Goal: Find specific page/section: Find specific page/section

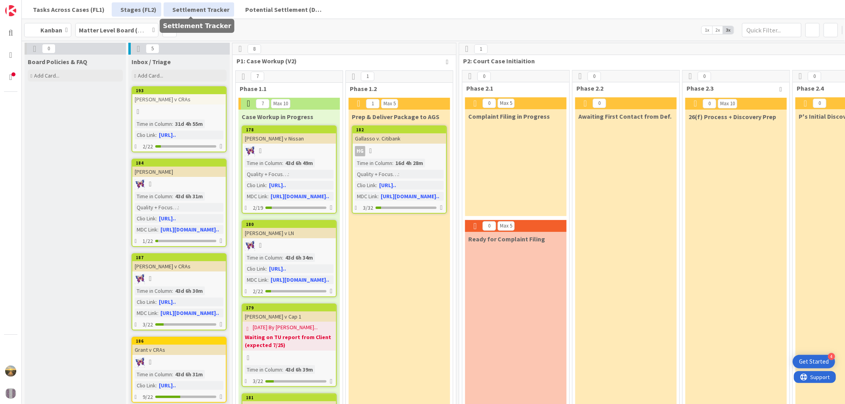
click at [204, 14] on link "Settlement Tracker" at bounding box center [199, 9] width 70 height 14
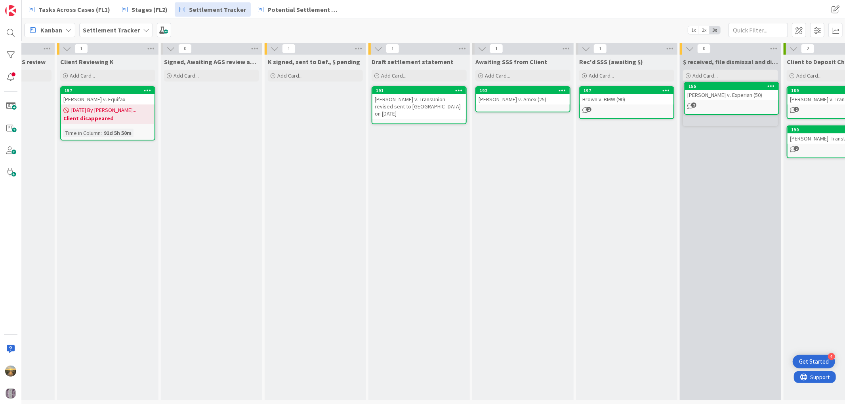
scroll to position [0, 176]
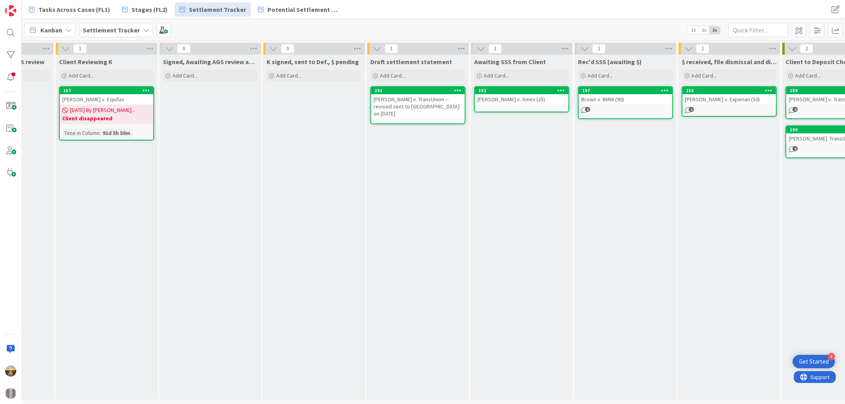
click at [712, 102] on div "[PERSON_NAME] v. Experian (50)" at bounding box center [728, 99] width 93 height 10
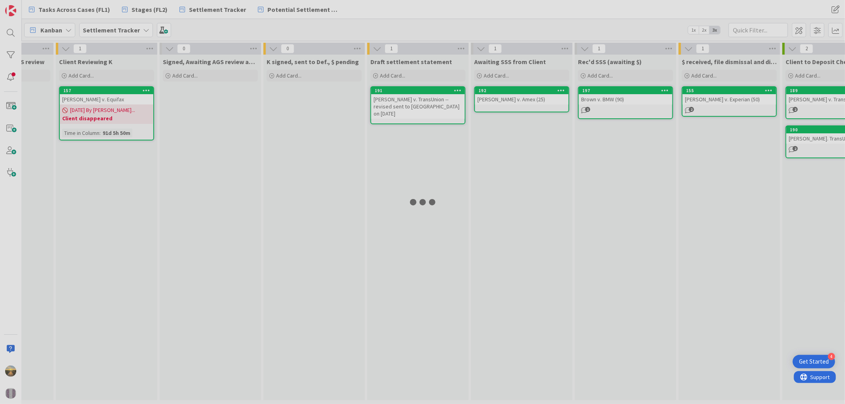
click at [712, 102] on div at bounding box center [422, 202] width 845 height 404
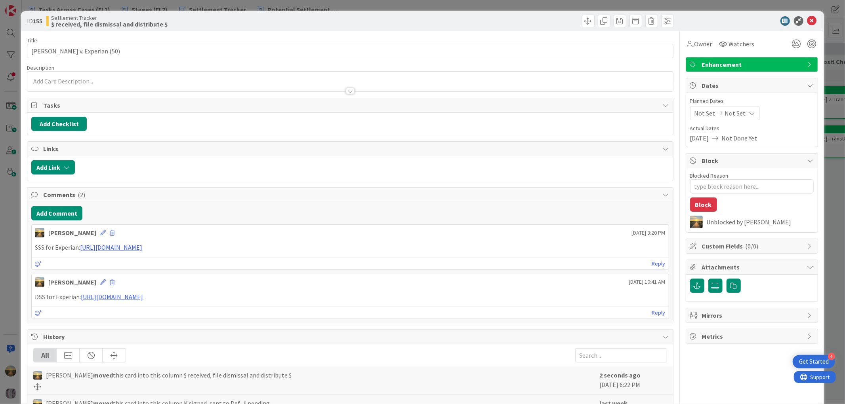
type textarea "x"
click at [142, 246] on link "[URL][DOMAIN_NAME]" at bounding box center [111, 248] width 62 height 8
click at [142, 250] on link "[URL][DOMAIN_NAME]" at bounding box center [111, 248] width 62 height 8
click at [142, 248] on link "[URL][DOMAIN_NAME]" at bounding box center [111, 248] width 62 height 8
